Goal: Information Seeking & Learning: Check status

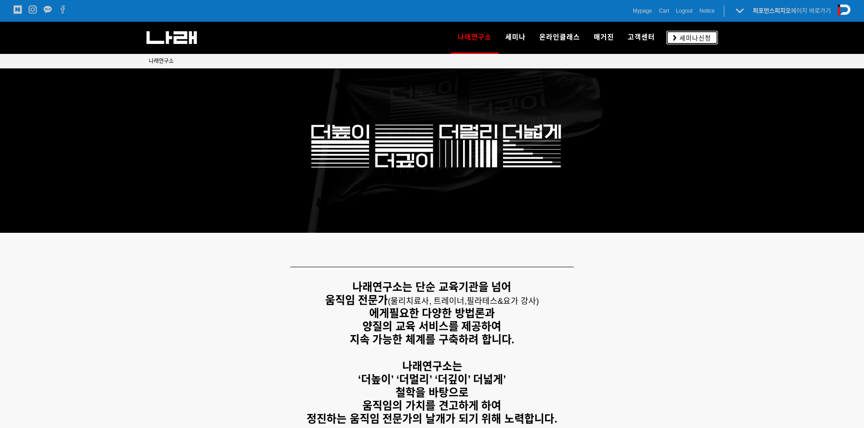
click at [673, 43] on link "세미나신청" at bounding box center [692, 37] width 52 height 13
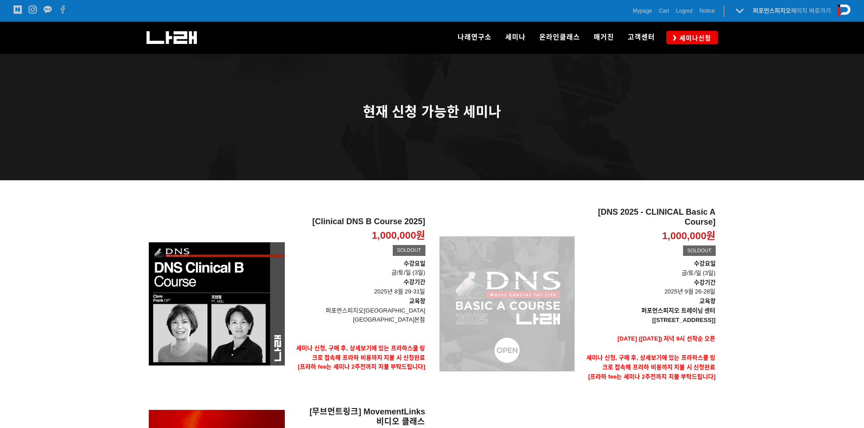
click at [552, 255] on div "[DNS 2025 - CLINICAL Basic A Course] 1,000,000원 TIME SALE SOLDOUT" at bounding box center [507, 304] width 136 height 193
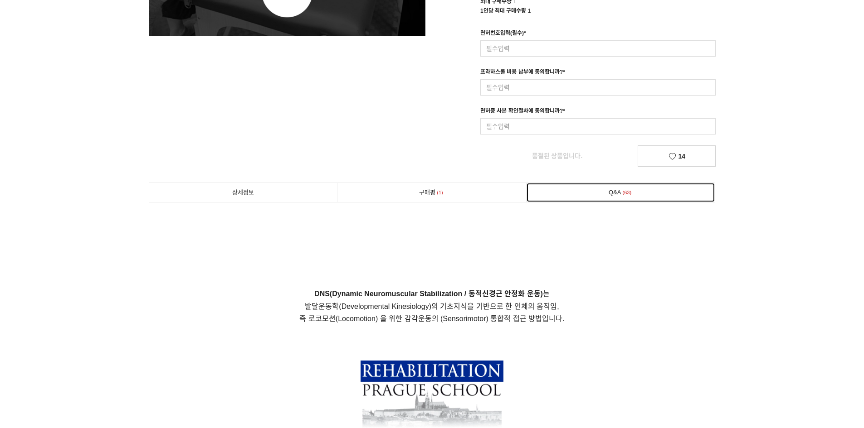
click at [606, 201] on link "Q&A 63" at bounding box center [620, 192] width 189 height 19
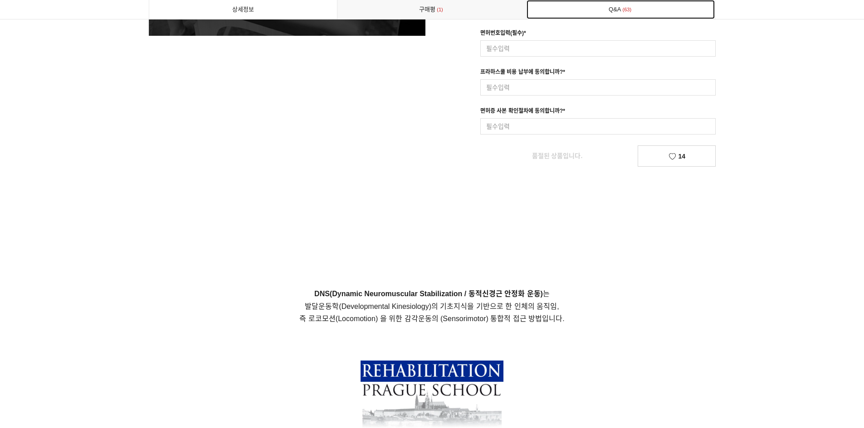
scroll to position [5059, 0]
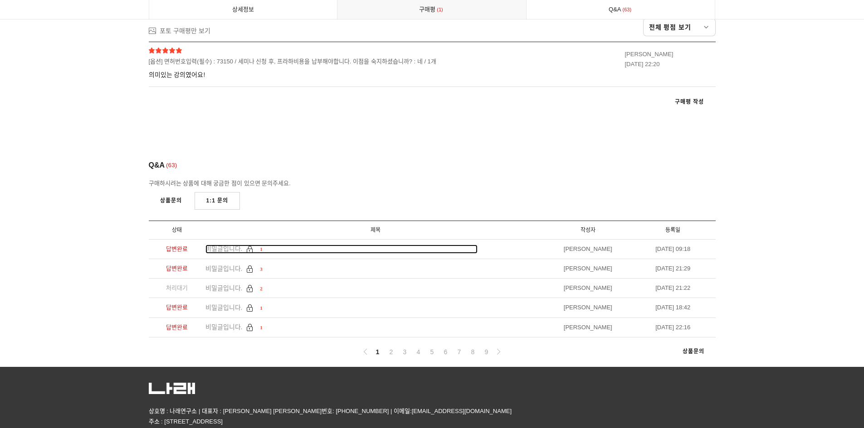
click at [225, 245] on span "비밀글입니다." at bounding box center [223, 248] width 37 height 7
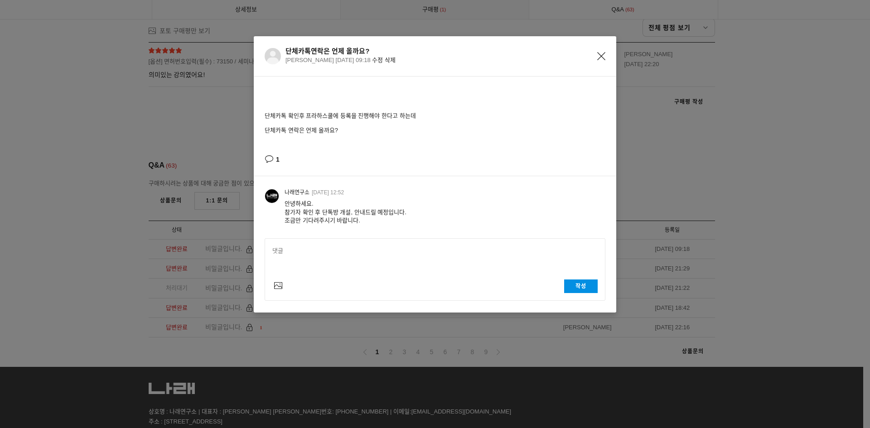
drag, startPoint x: 301, startPoint y: 210, endPoint x: 377, endPoint y: 219, distance: 76.1
click at [377, 219] on div "안녕하세요. 참가자 확인 후 단톡방 개설, 안내드릴 예정입니다. 조금만 기다려주시기 바랍니다." at bounding box center [443, 212] width 317 height 25
click at [597, 55] on div "단체카톡연락은 언제 올까요? [PERSON_NAME] [DATE] 09:18 수정 삭제" at bounding box center [446, 56] width 320 height 18
click at [602, 58] on icon "Close" at bounding box center [601, 56] width 8 height 8
